Goal: Task Accomplishment & Management: Manage account settings

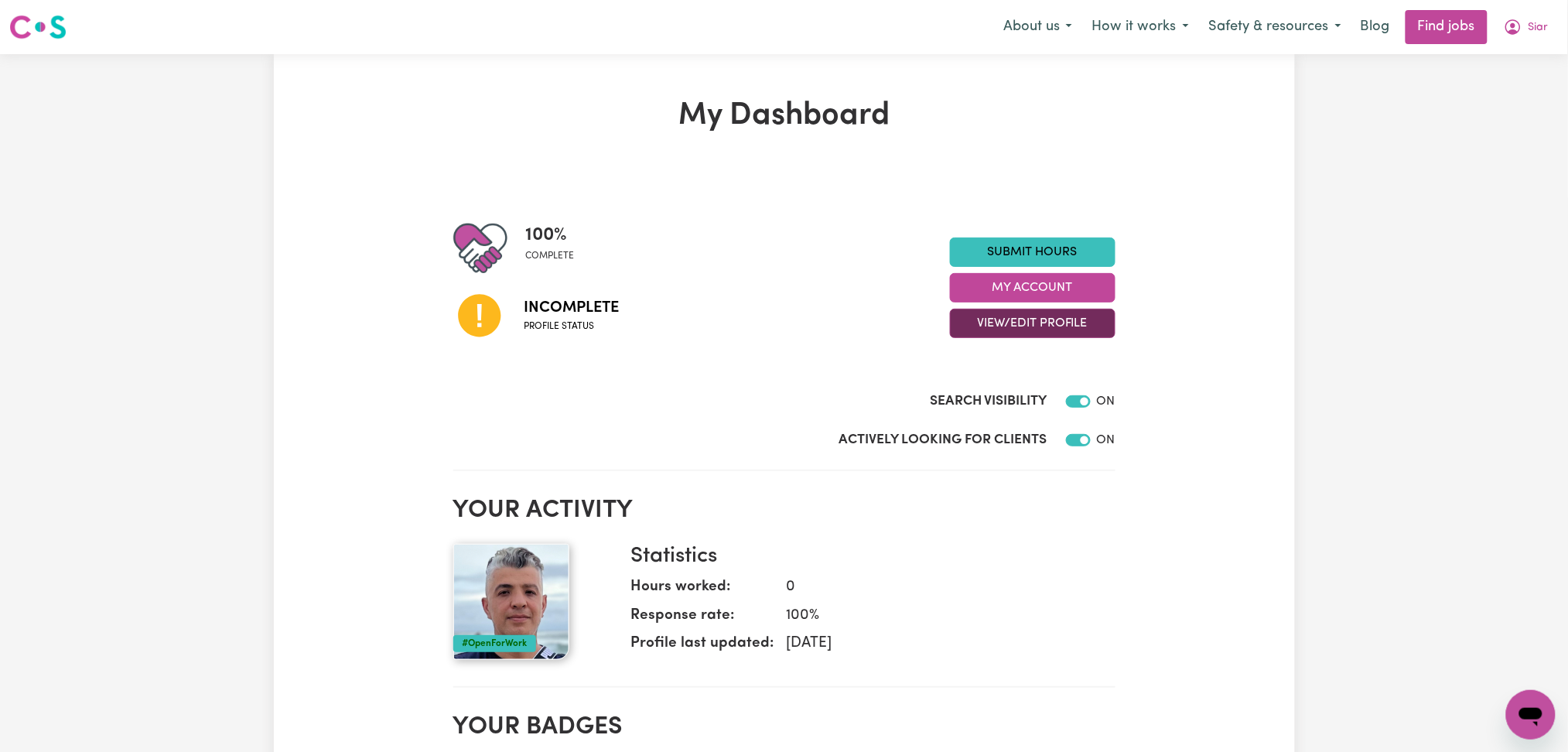
click at [999, 333] on button "View/Edit Profile" at bounding box center [1033, 324] width 166 height 29
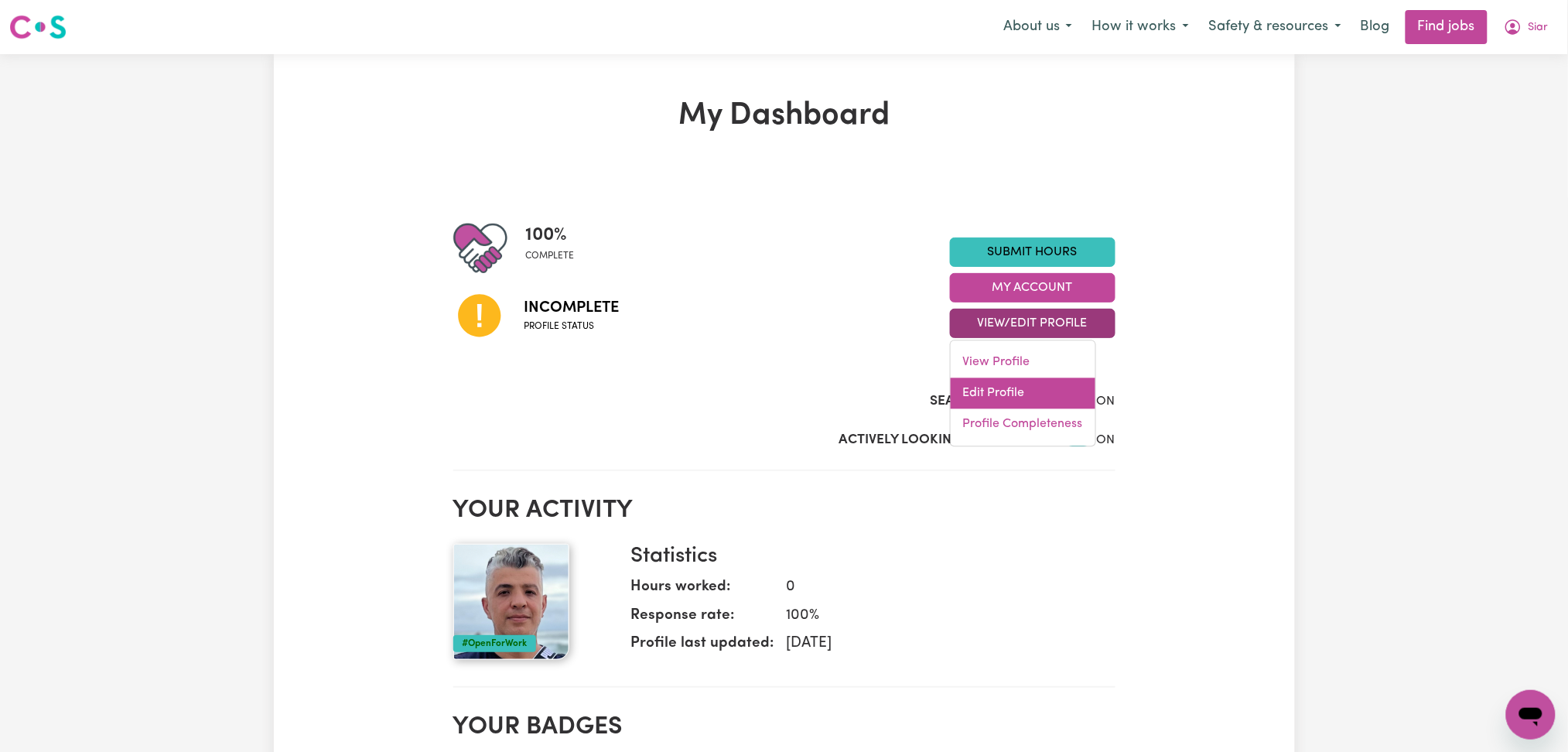
click at [994, 392] on link "Edit Profile" at bounding box center [1023, 393] width 145 height 31
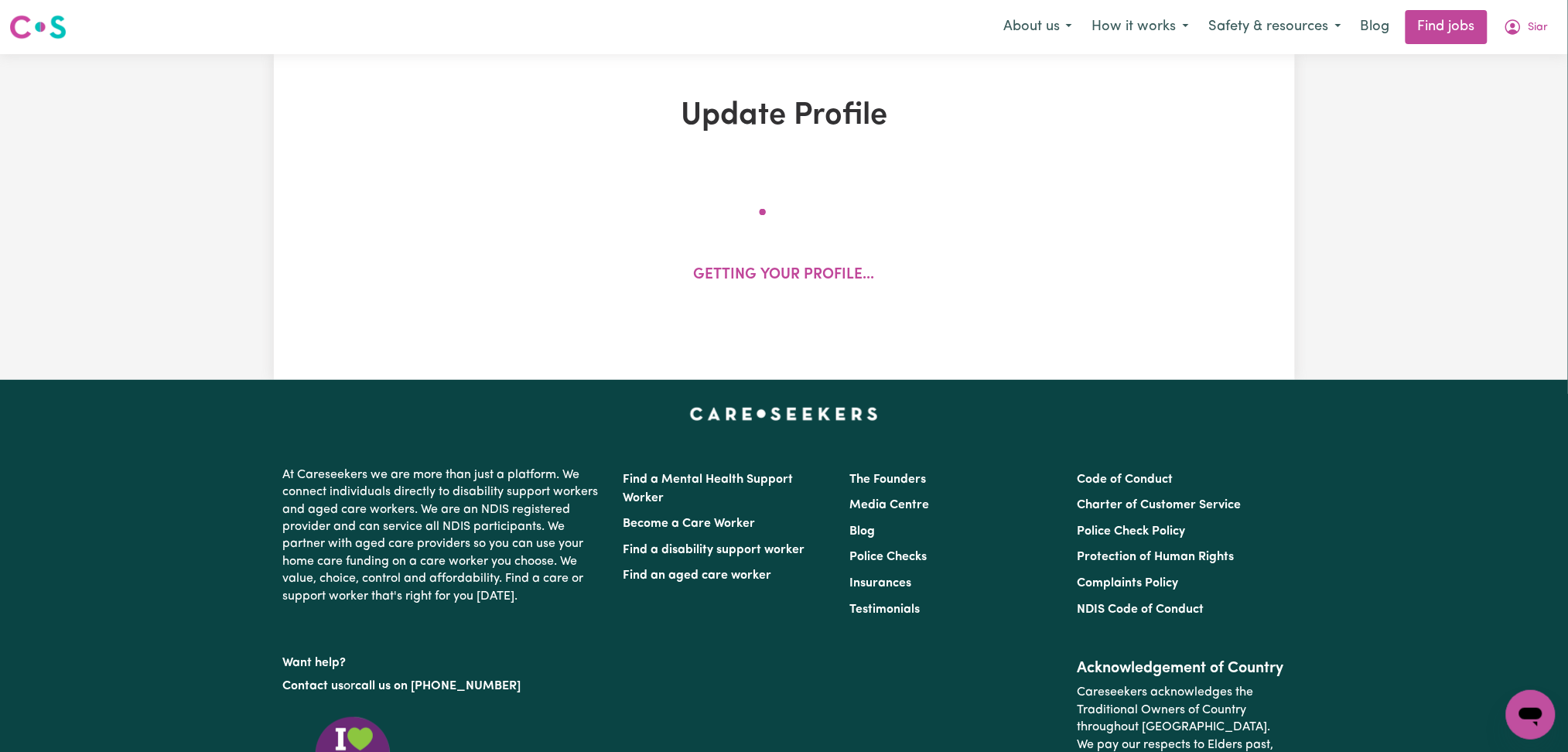
select select "[DEMOGRAPHIC_DATA]"
select select "[DEMOGRAPHIC_DATA] Citizen"
select select "Studying a healthcare related degree or qualification"
select select "49"
select select "69"
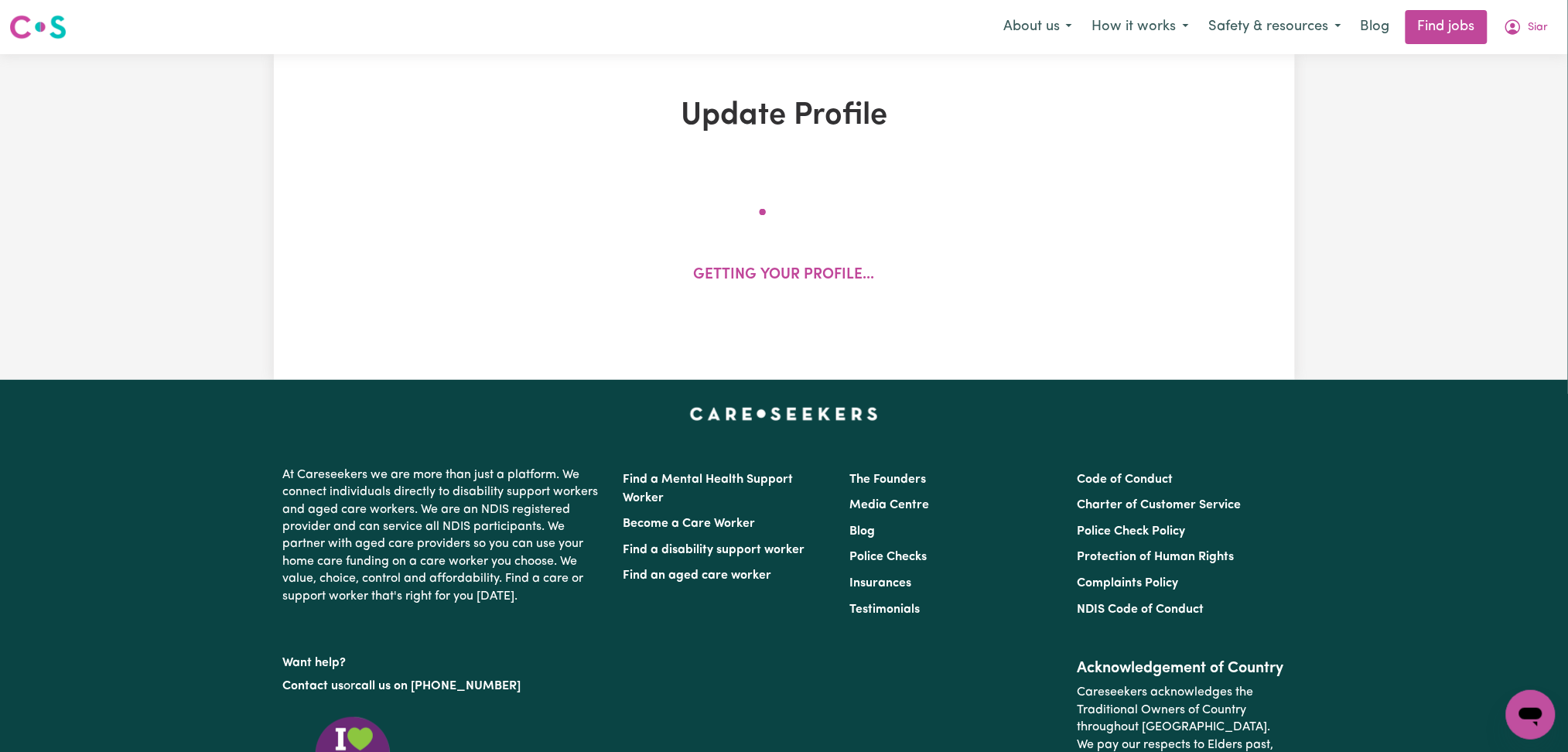
select select "70"
select select "99"
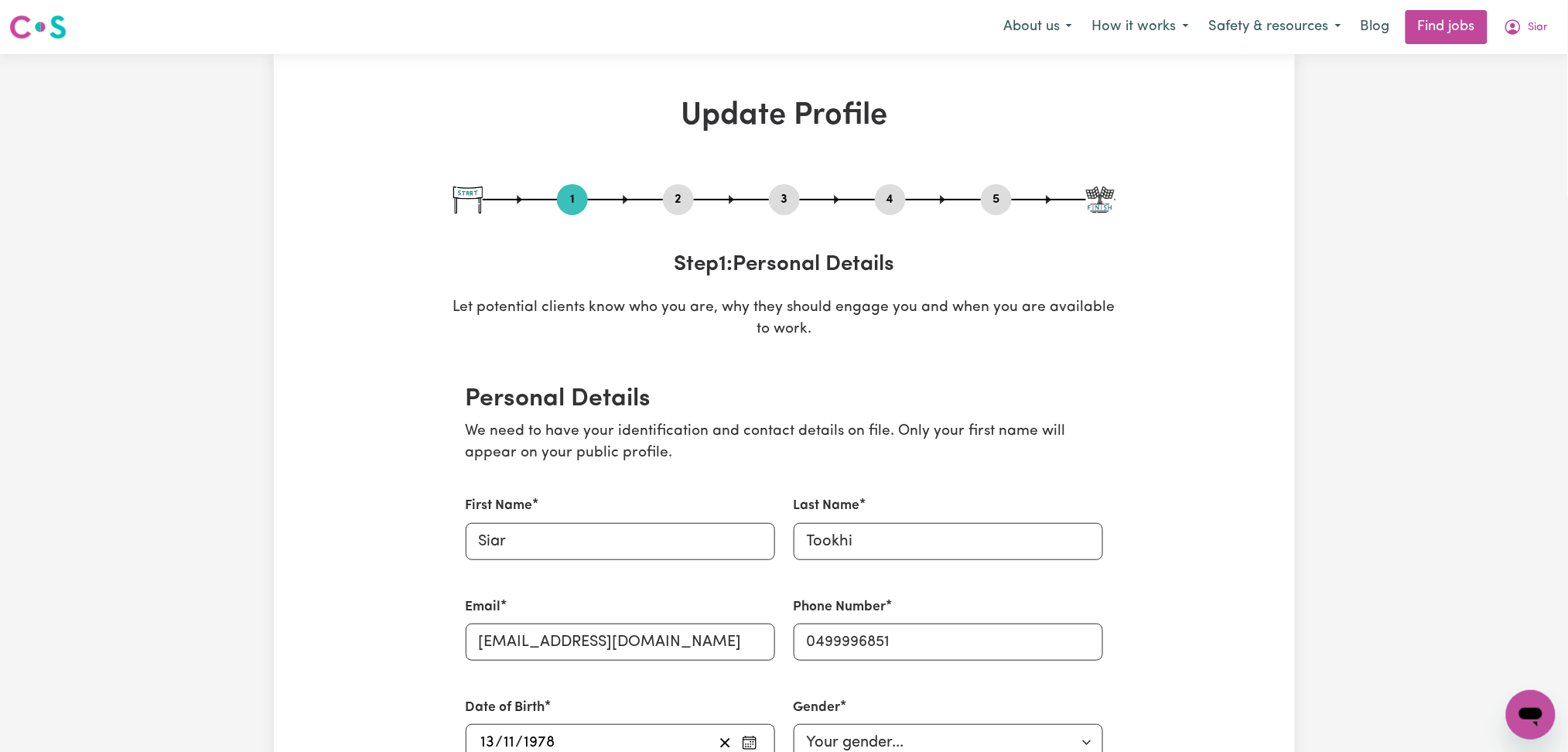
drag, startPoint x: 774, startPoint y: 176, endPoint x: 776, endPoint y: 190, distance: 14.1
drag, startPoint x: 782, startPoint y: 198, endPoint x: 741, endPoint y: 243, distance: 60.9
click at [782, 199] on button "3" at bounding box center [784, 199] width 31 height 20
select select "2001"
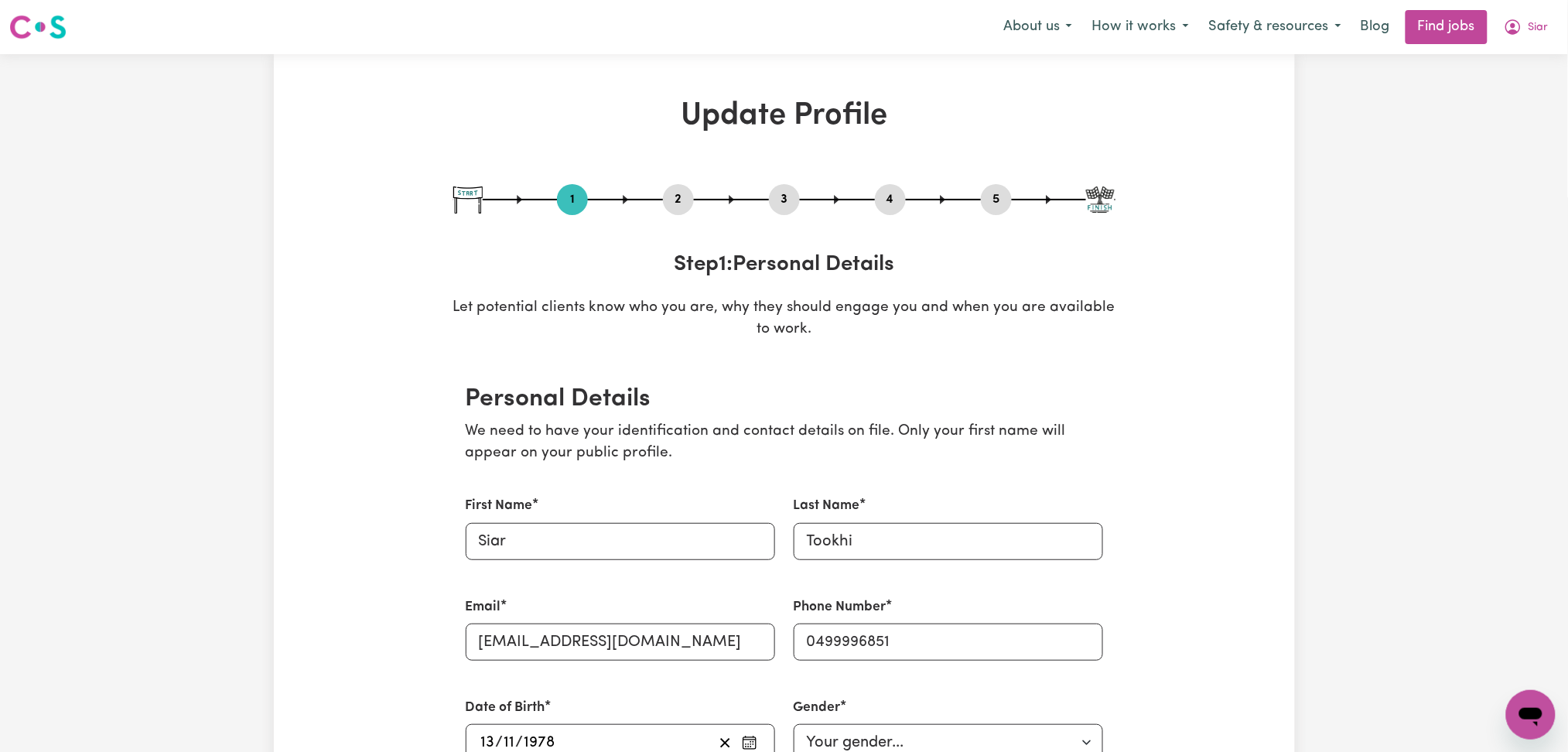
select select "Certificate III (Individual Support)"
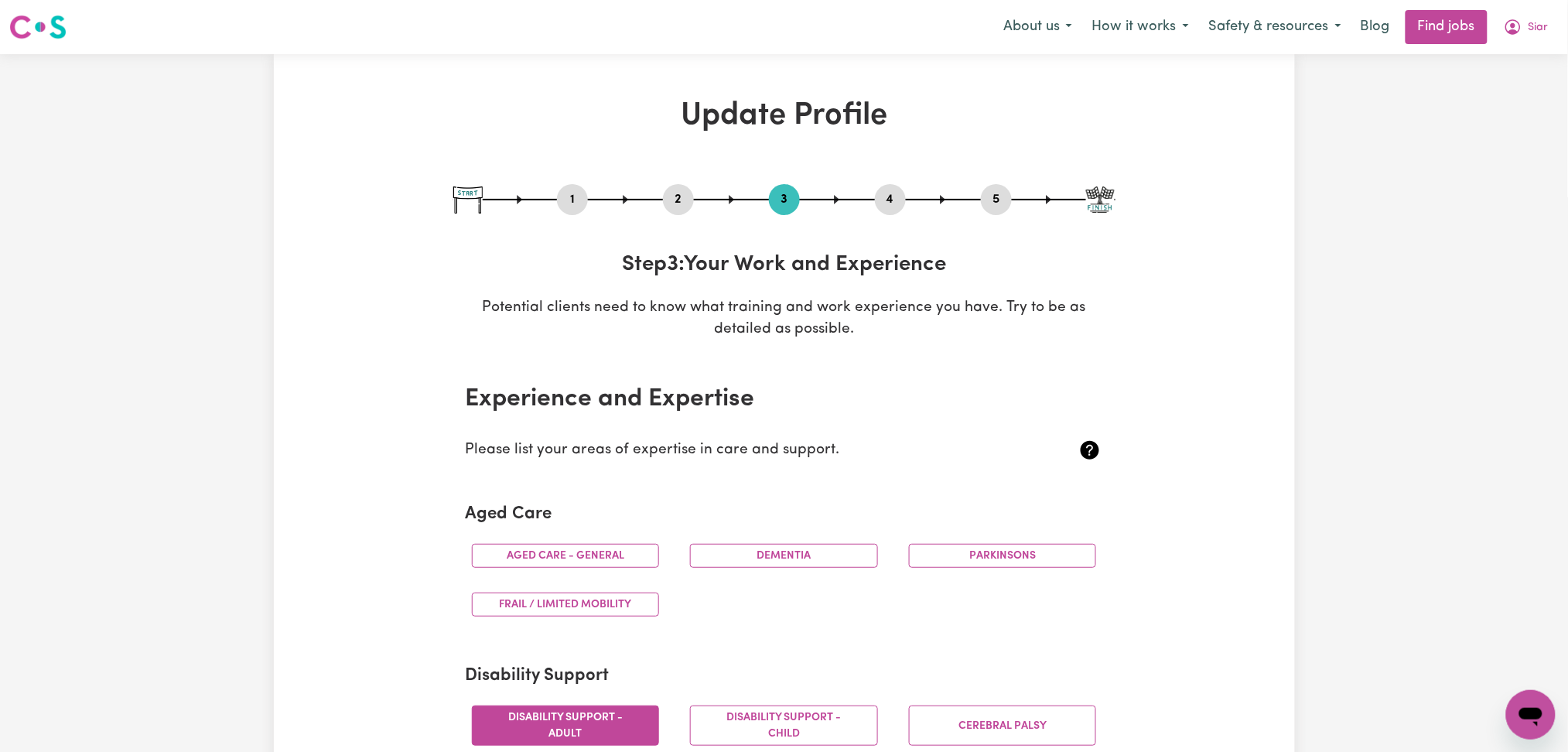
click at [898, 203] on button "4" at bounding box center [890, 199] width 31 height 20
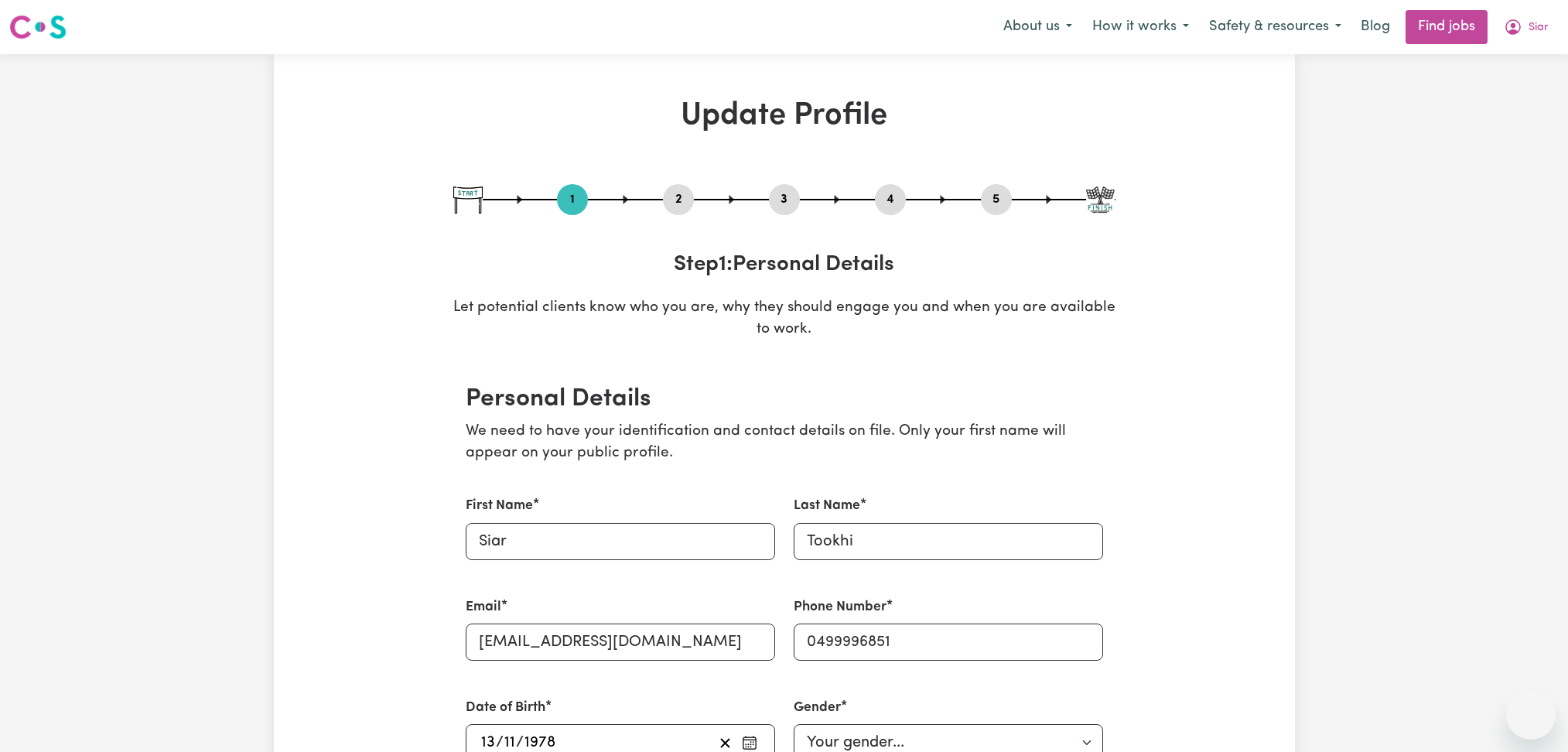
select select "[DEMOGRAPHIC_DATA]"
select select "[DEMOGRAPHIC_DATA] Citizen"
select select "Studying a healthcare related degree or qualification"
select select "49"
select select "69"
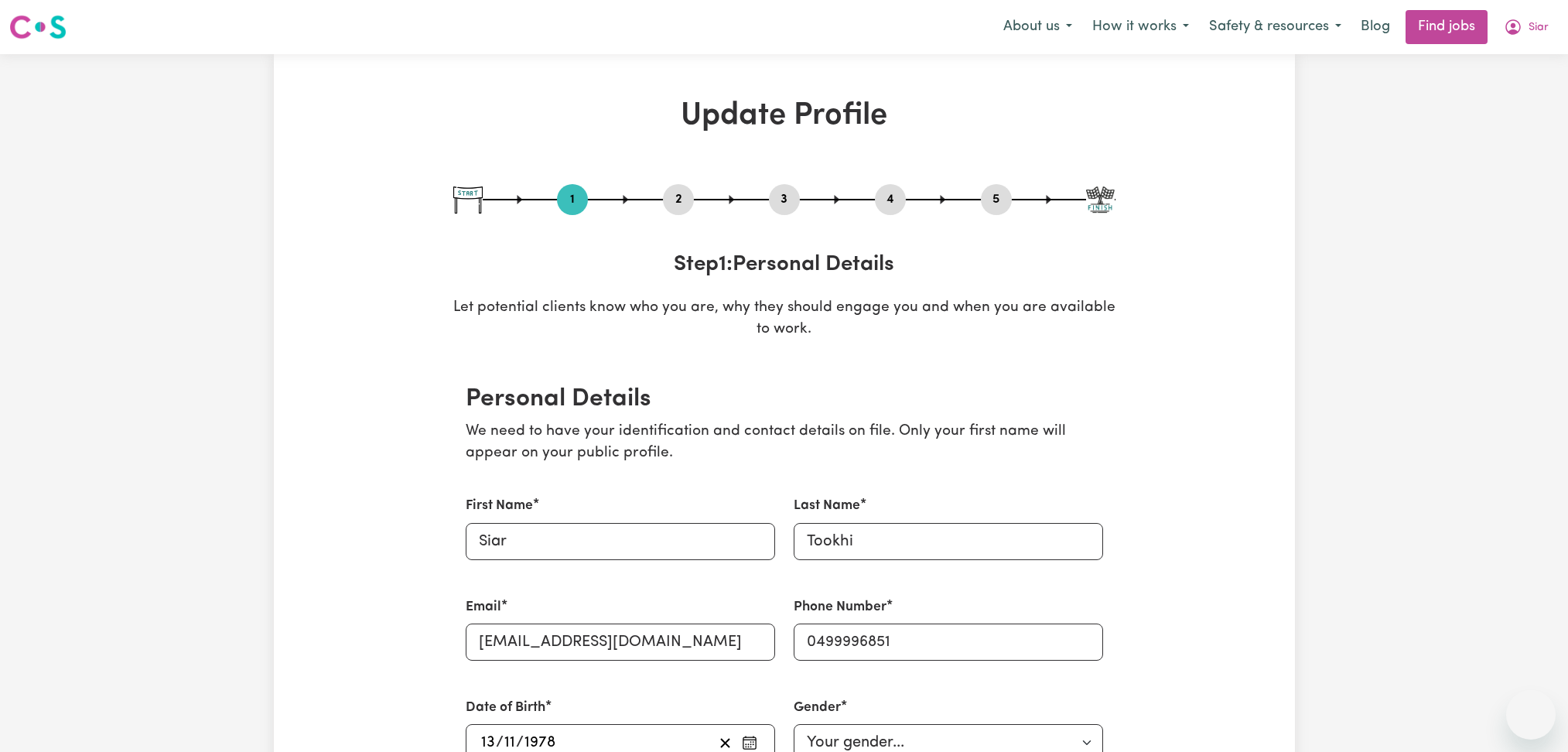
select select "70"
select select "99"
click at [894, 198] on button "4" at bounding box center [890, 199] width 31 height 20
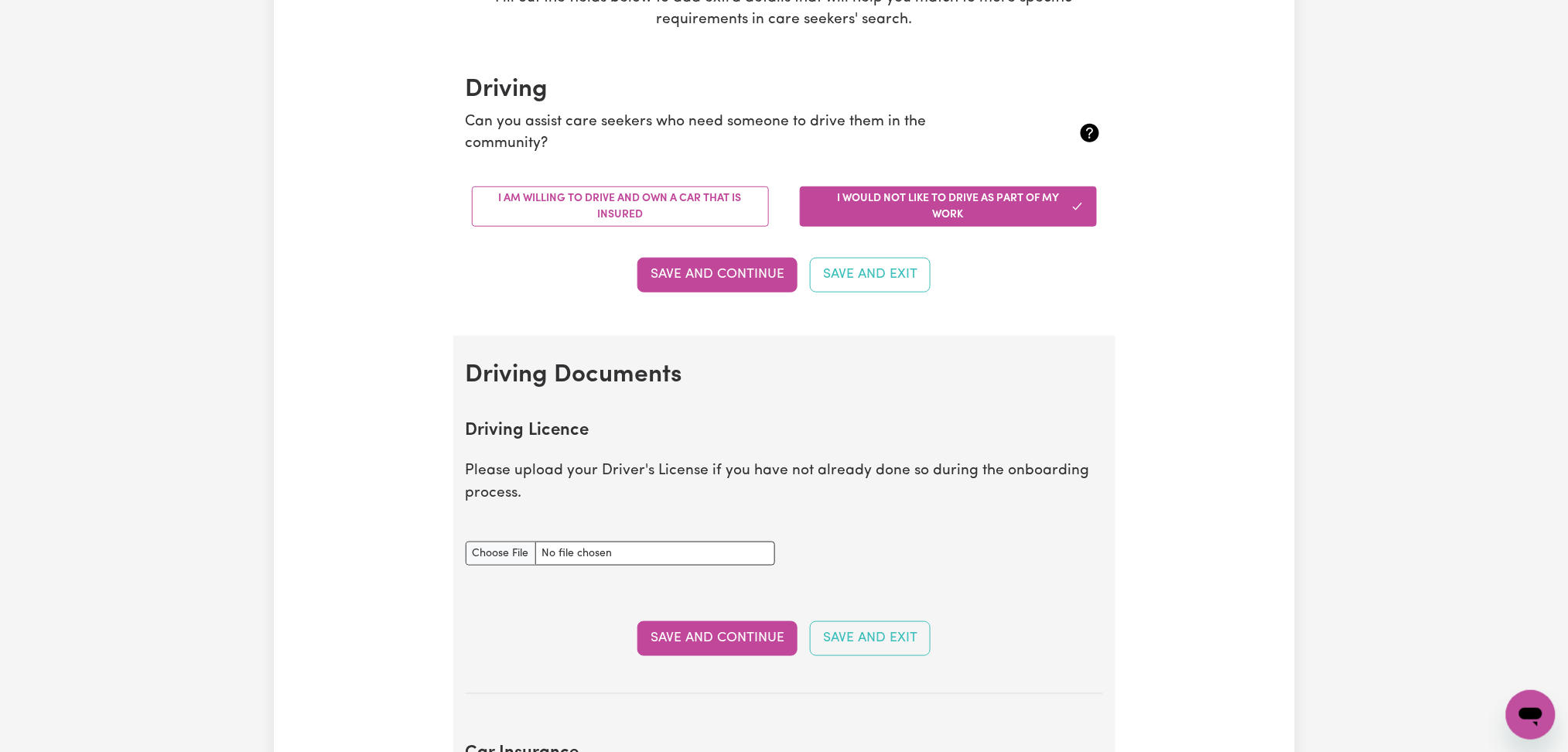
scroll to position [412, 0]
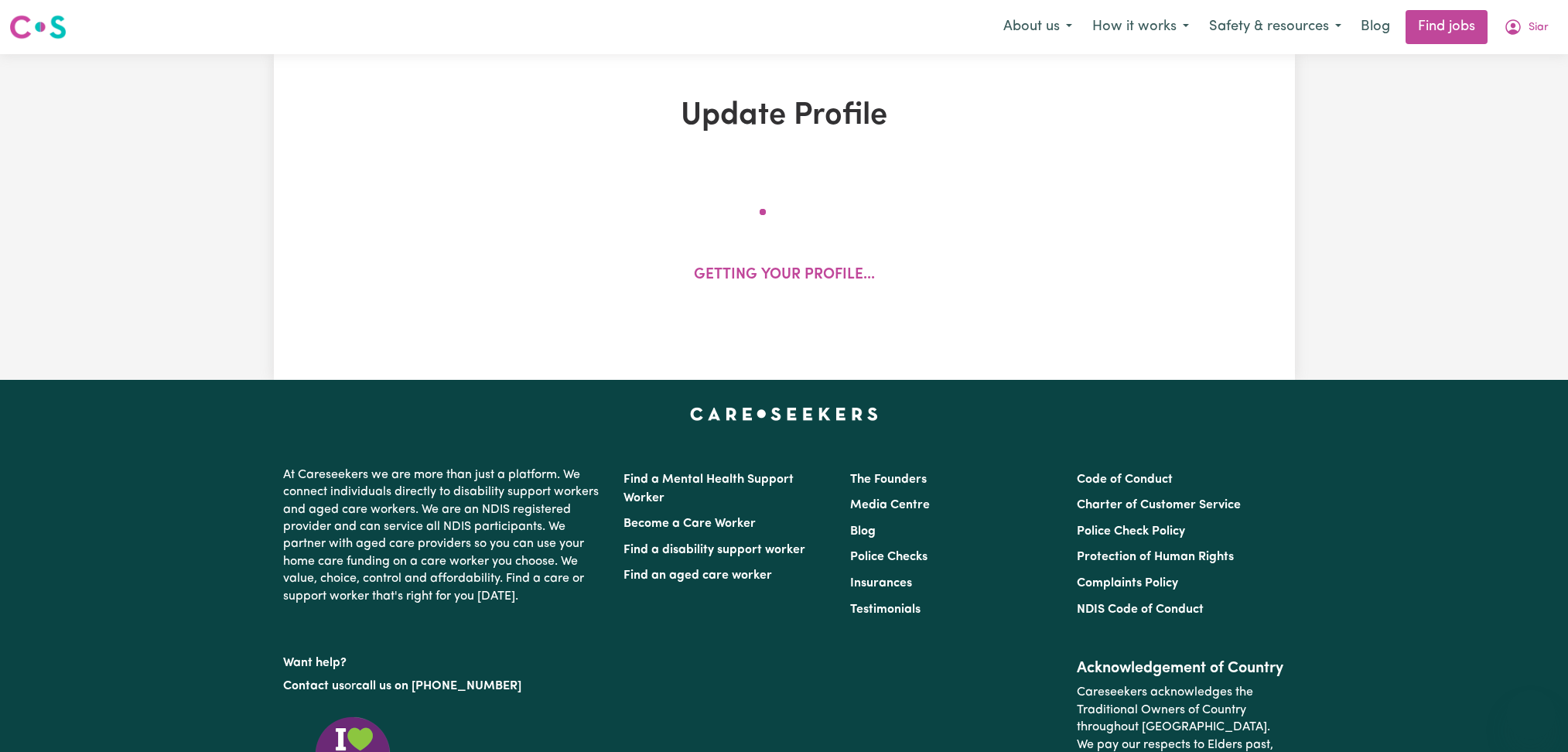
select select "[DEMOGRAPHIC_DATA]"
select select "[DEMOGRAPHIC_DATA] Citizen"
select select "Studying a healthcare related degree or qualification"
select select "49"
select select "69"
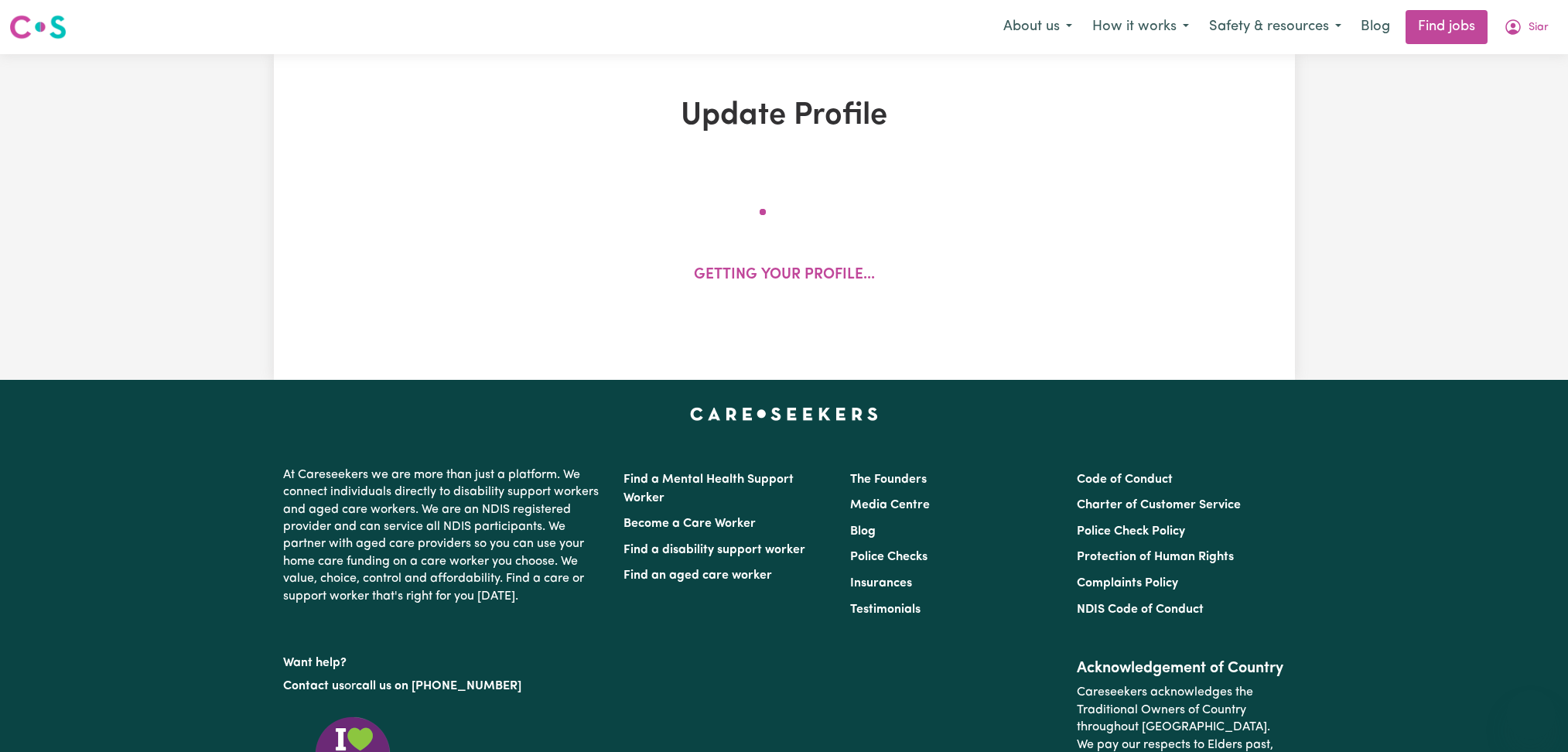
select select "70"
select select "99"
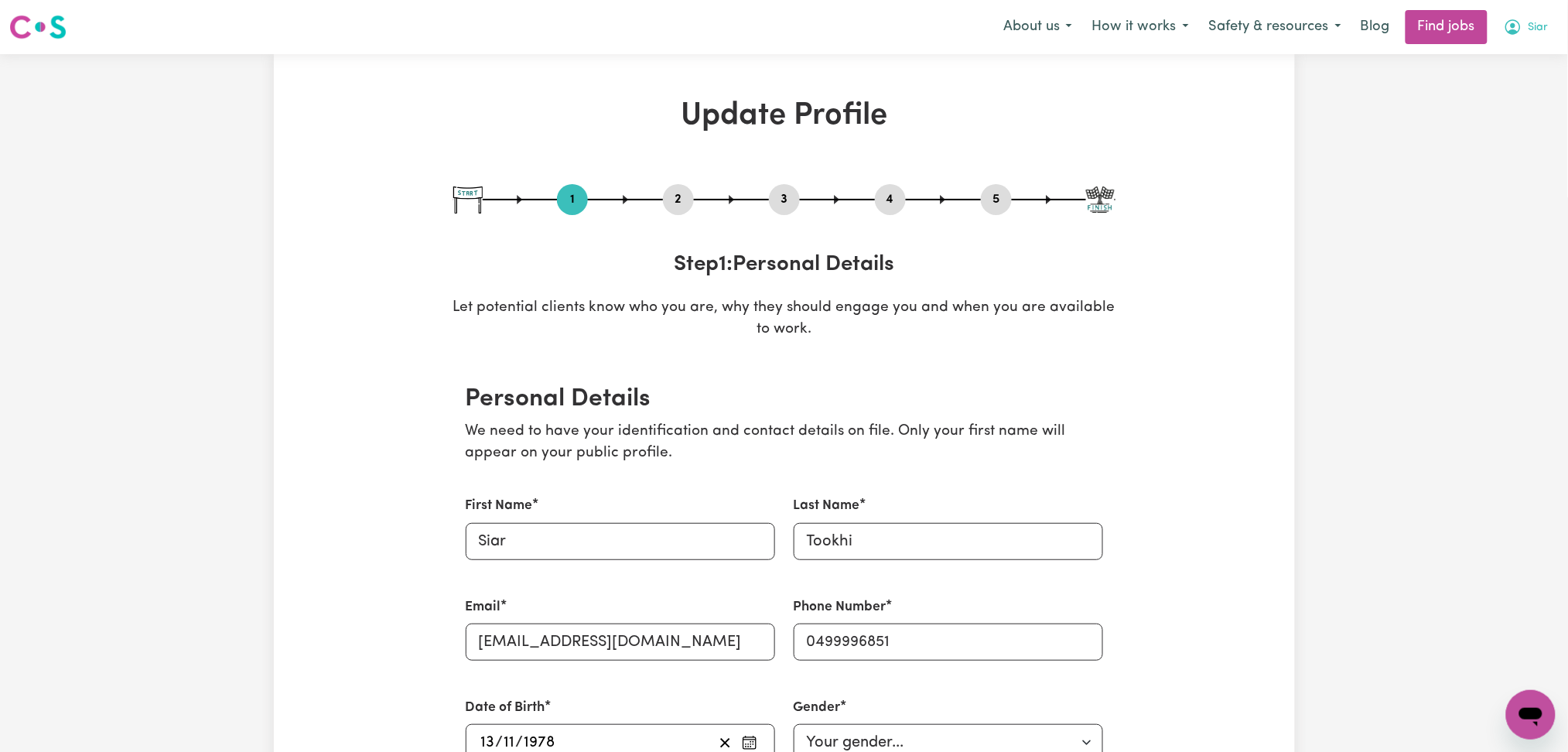
click at [1522, 24] on icon "My Account" at bounding box center [1513, 27] width 19 height 19
click at [1491, 121] on link "Logout" at bounding box center [1496, 119] width 122 height 29
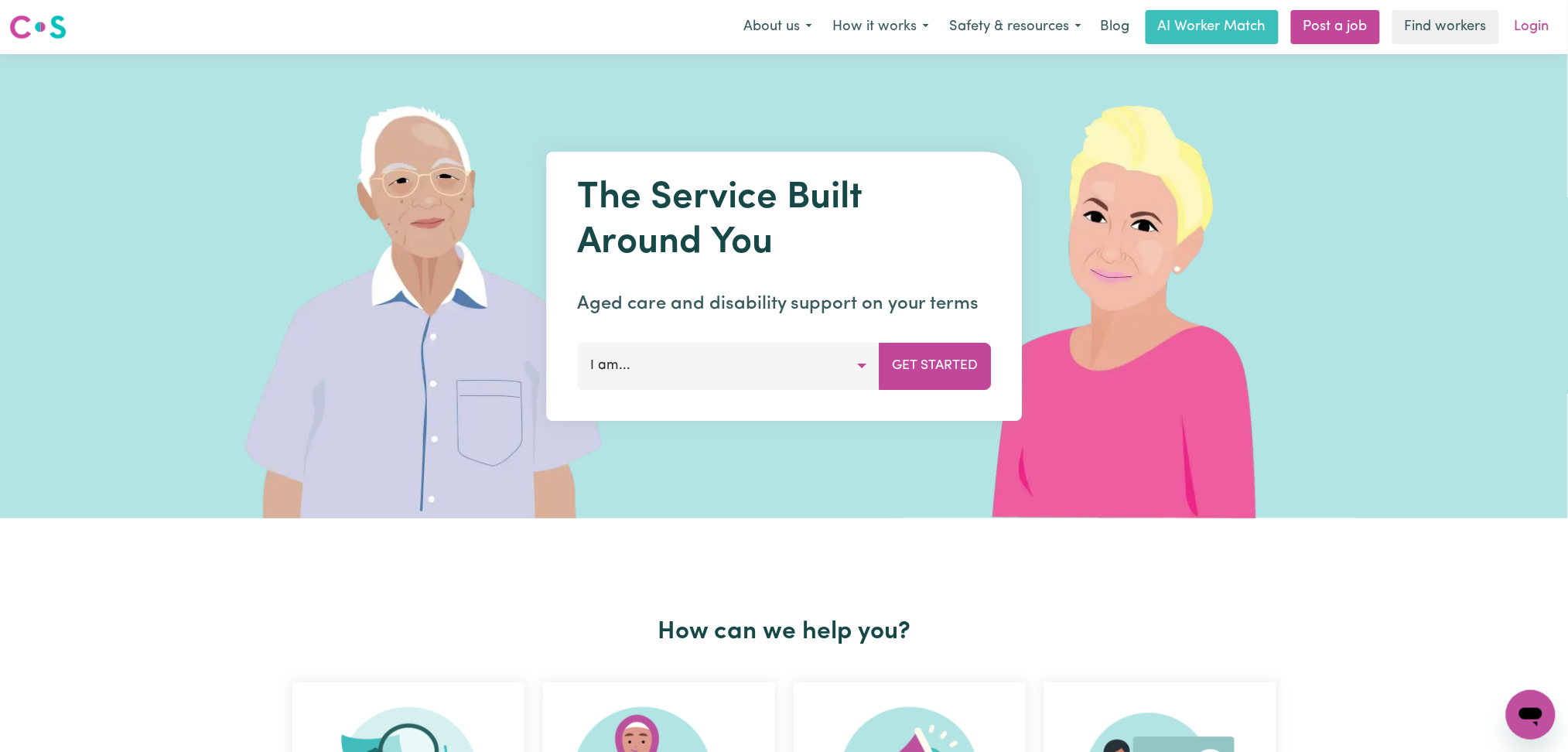
click at [1535, 15] on link "Login" at bounding box center [1532, 27] width 54 height 34
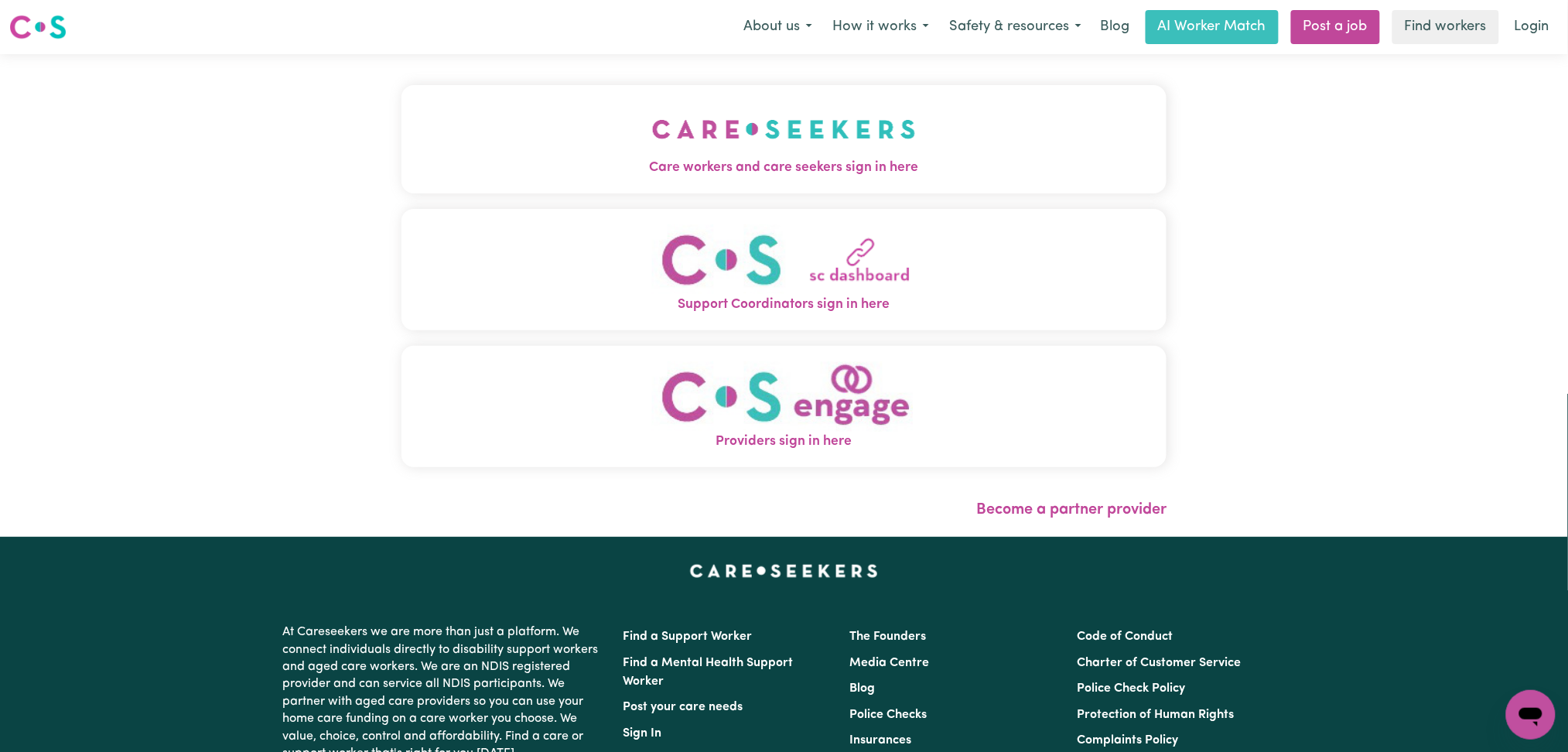
click at [564, 132] on button "Care workers and care seekers sign in here" at bounding box center [784, 139] width 766 height 108
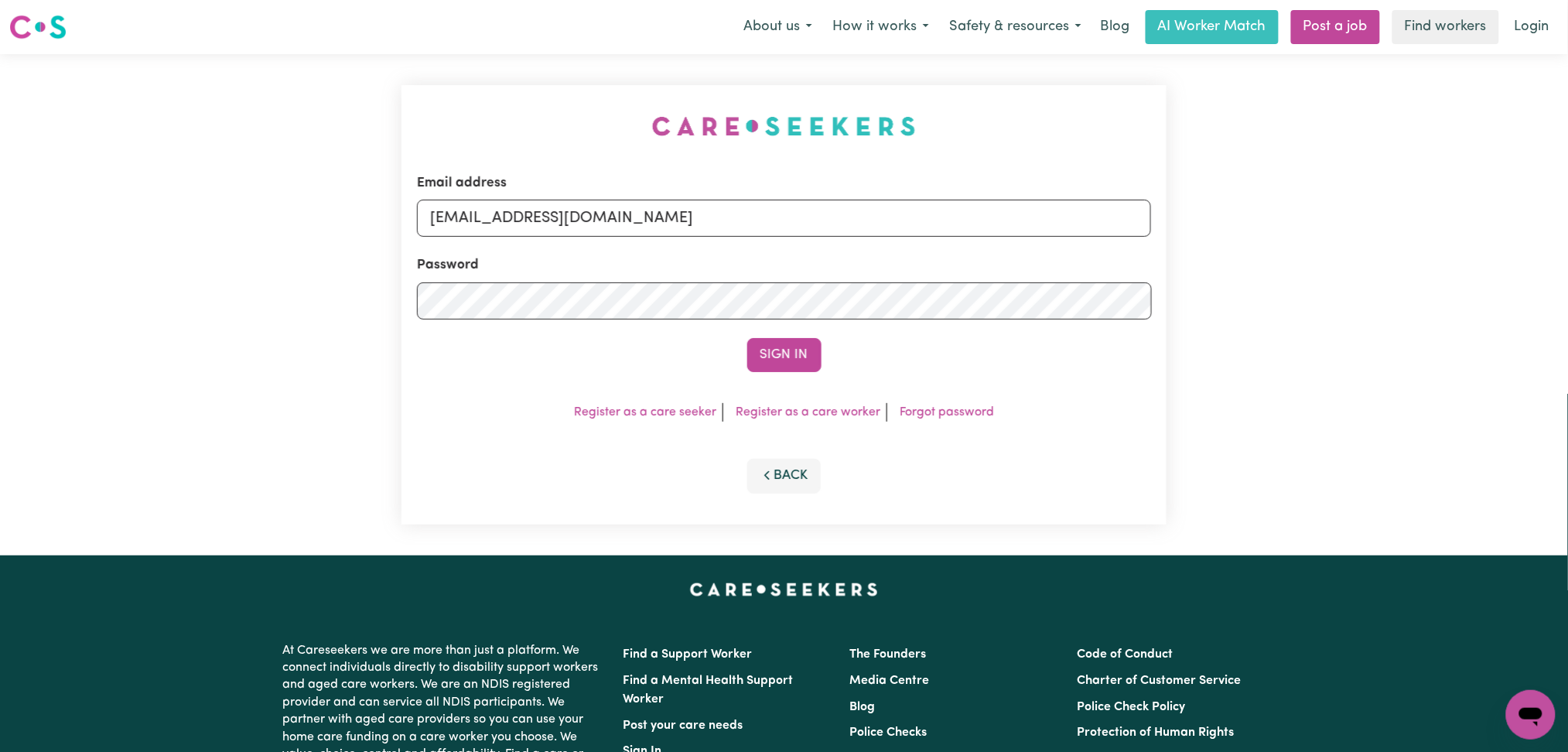
click at [490, 247] on div "Email address onboardingcs@careseekers.com.au Password Sign In Register as a ca…" at bounding box center [784, 305] width 784 height 502
drag, startPoint x: 467, startPoint y: 214, endPoint x: 465, endPoint y: 227, distance: 13.2
click at [467, 213] on input "onboardingcs@careseekers.com.au" at bounding box center [784, 219] width 735 height 37
drag, startPoint x: 504, startPoint y: 212, endPoint x: 808, endPoint y: 222, distance: 304.2
click at [808, 222] on input "Superuser~jepletingnaum23@yahoo.com" at bounding box center [784, 219] width 735 height 37
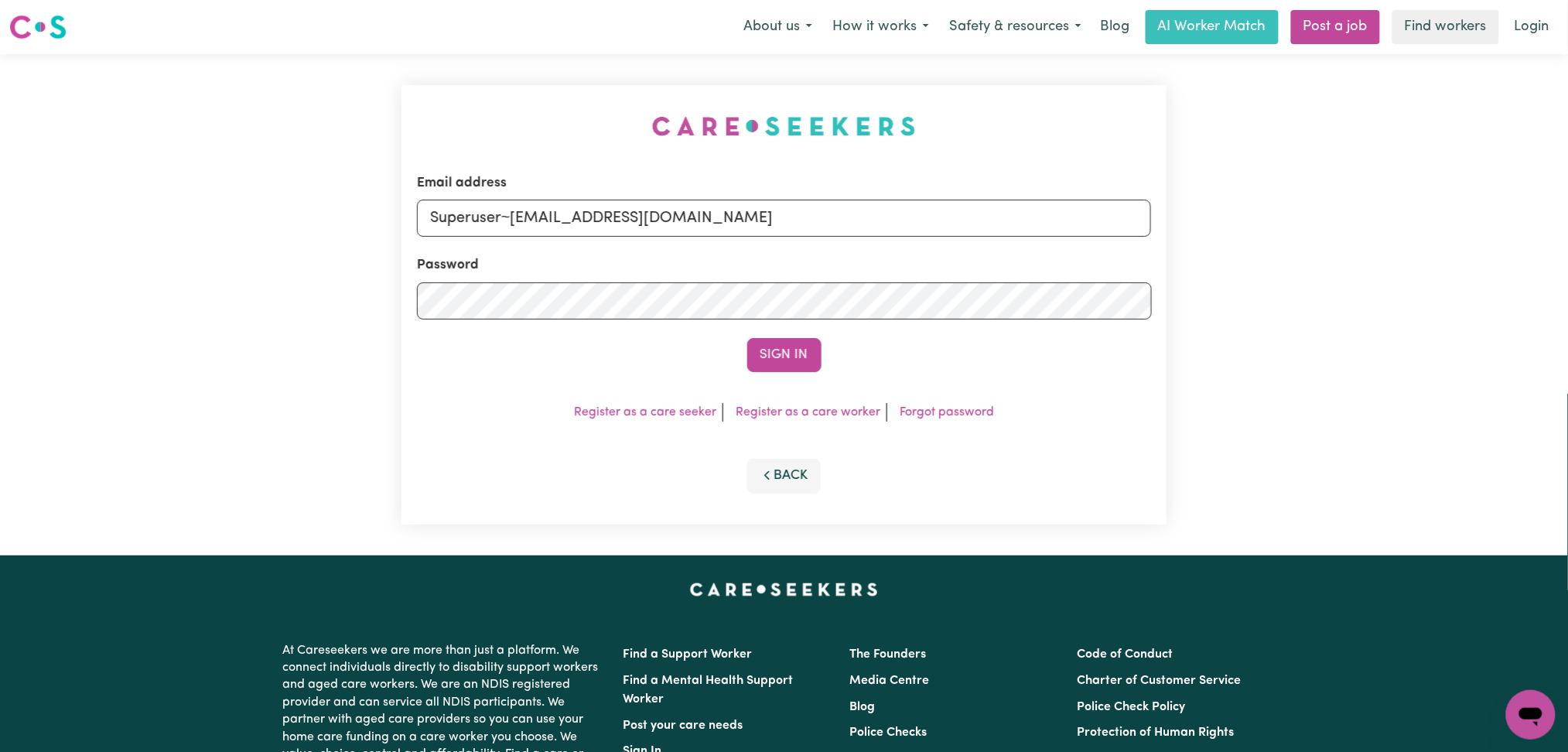
click at [552, 227] on input "Superuser~jepletingnaum23@yahoo.com" at bounding box center [784, 219] width 735 height 37
drag, startPoint x: 505, startPoint y: 213, endPoint x: 521, endPoint y: 213, distance: 16.0
click at [521, 213] on input "Superuser~jepletingnaum23@yahoo.com" at bounding box center [784, 219] width 735 height 37
click at [523, 215] on input "Superuser~jepletingnaum23@yahoo.com" at bounding box center [784, 219] width 735 height 37
drag, startPoint x: 509, startPoint y: 214, endPoint x: 1084, endPoint y: 215, distance: 575.0
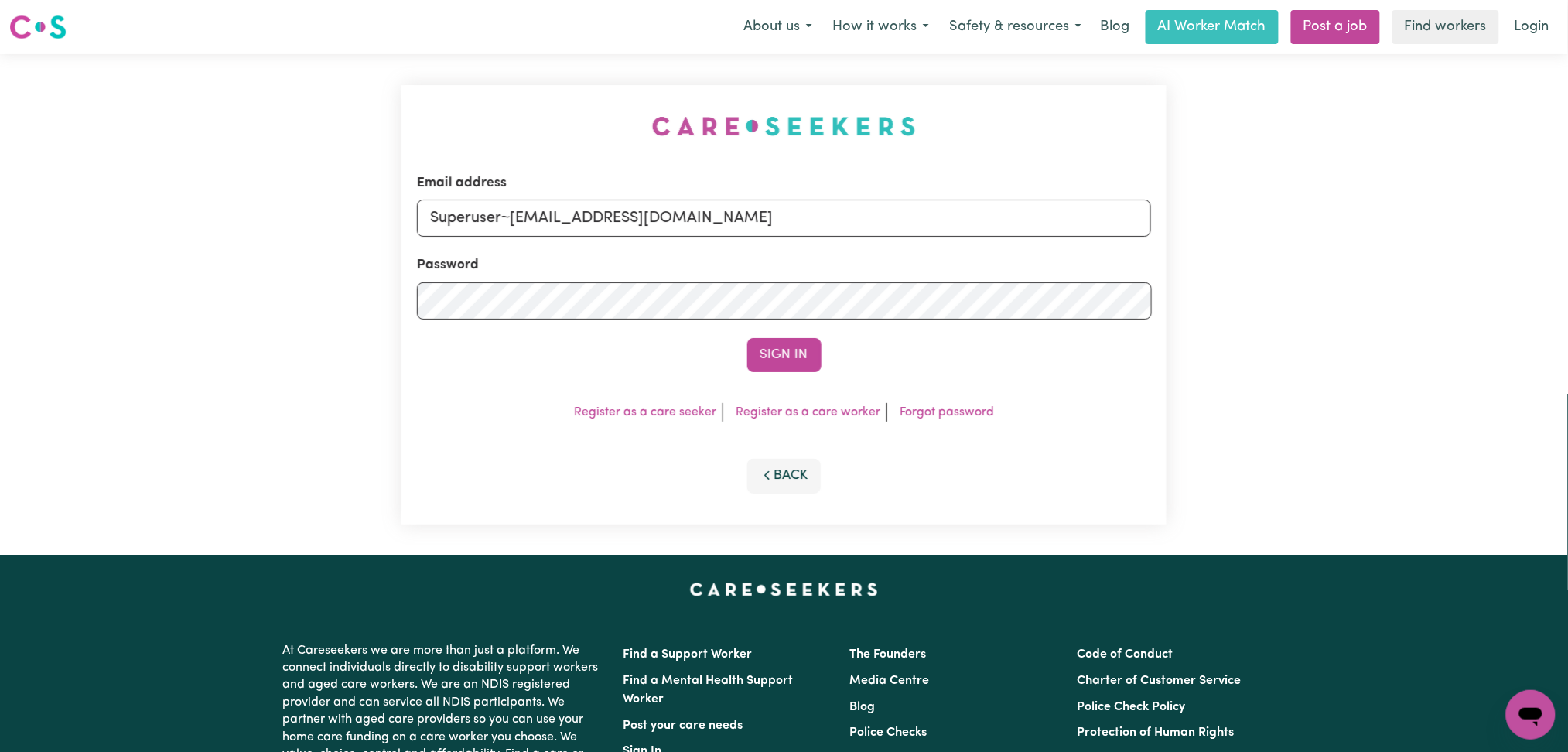
click at [1084, 215] on input "Superuser~jepletingnaum23@yahoo.com" at bounding box center [784, 219] width 735 height 37
type input "Superuser~lewis.amy954@gmail.com"
click at [793, 347] on button "Sign In" at bounding box center [784, 355] width 74 height 34
